Goal: Transaction & Acquisition: Purchase product/service

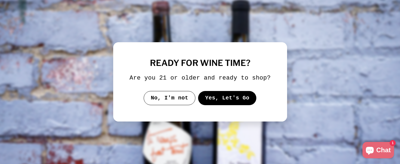
click at [220, 99] on button "Yes, Let's Go" at bounding box center [227, 98] width 59 height 14
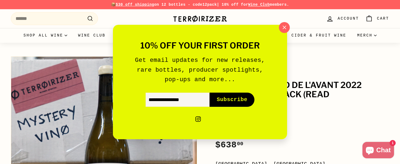
scroll to position [77, 0]
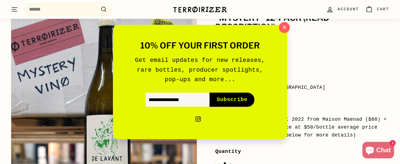
click at [282, 20] on div "10% off your first order Get email updates for new releases, rare bottles, prod…" at bounding box center [200, 82] width 400 height 164
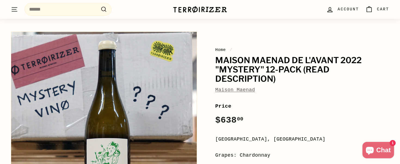
scroll to position [0, 0]
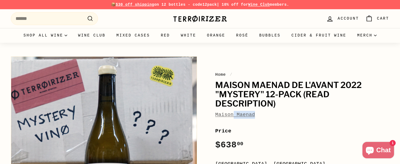
click at [234, 116] on link "Maison Maenad" at bounding box center [235, 114] width 40 height 5
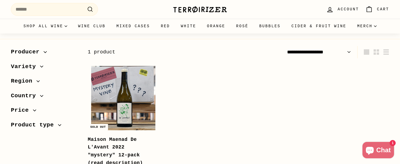
scroll to position [108, 0]
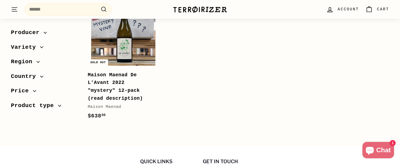
click at [120, 83] on b "Maison Maenad De L'Avant 2022 "mystery" 12-pack (read description)" at bounding box center [115, 86] width 55 height 29
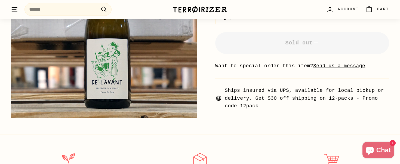
scroll to position [164, 0]
